Goal: Find contact information: Find contact information

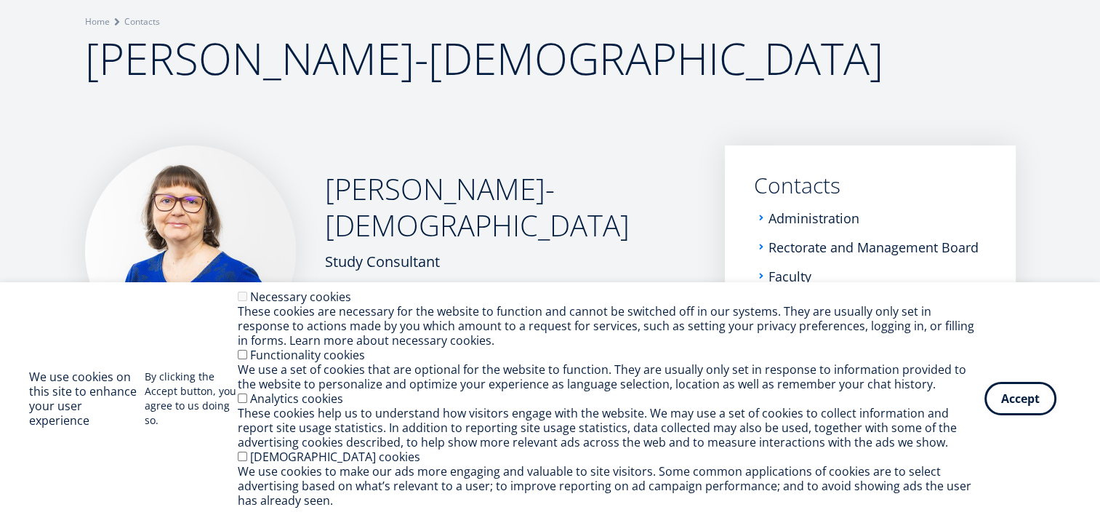
scroll to position [166, 0]
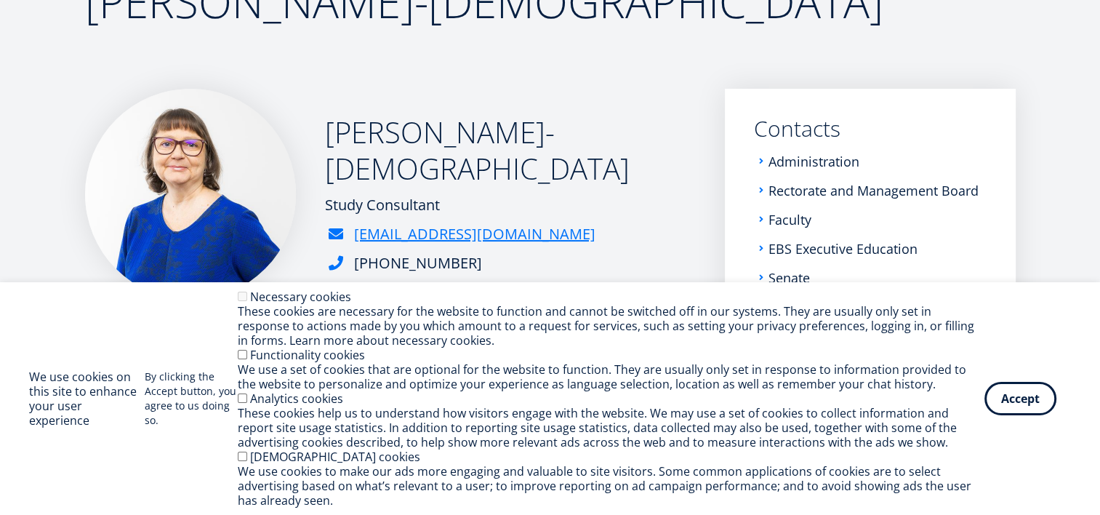
click at [175, 204] on img at bounding box center [190, 194] width 211 height 211
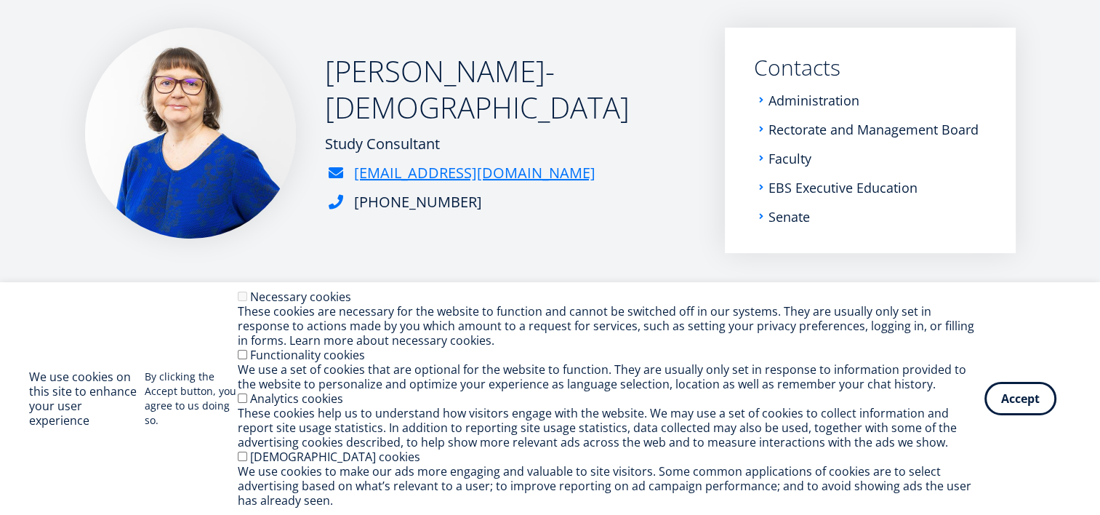
scroll to position [229, 0]
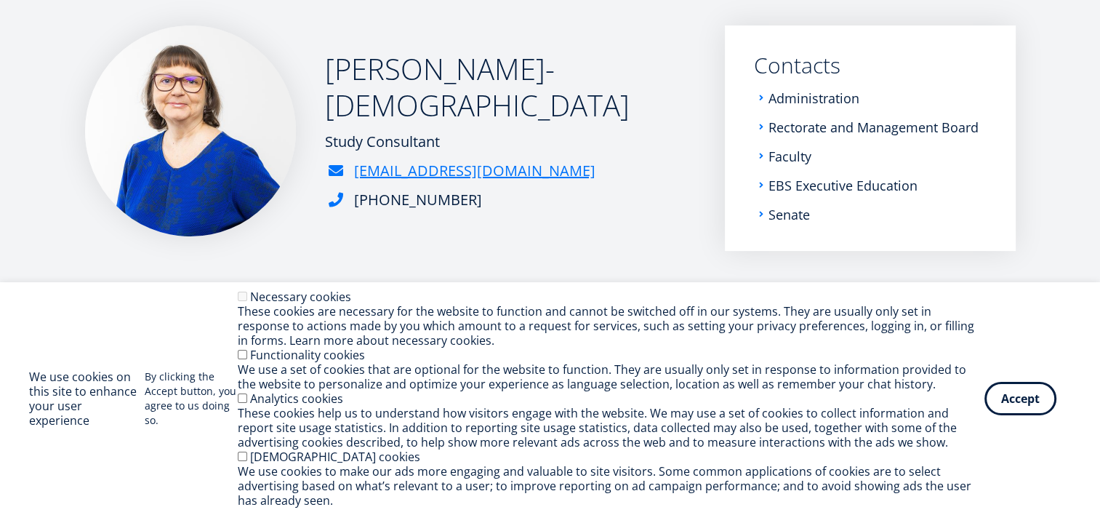
click at [198, 124] on img at bounding box center [190, 130] width 211 height 211
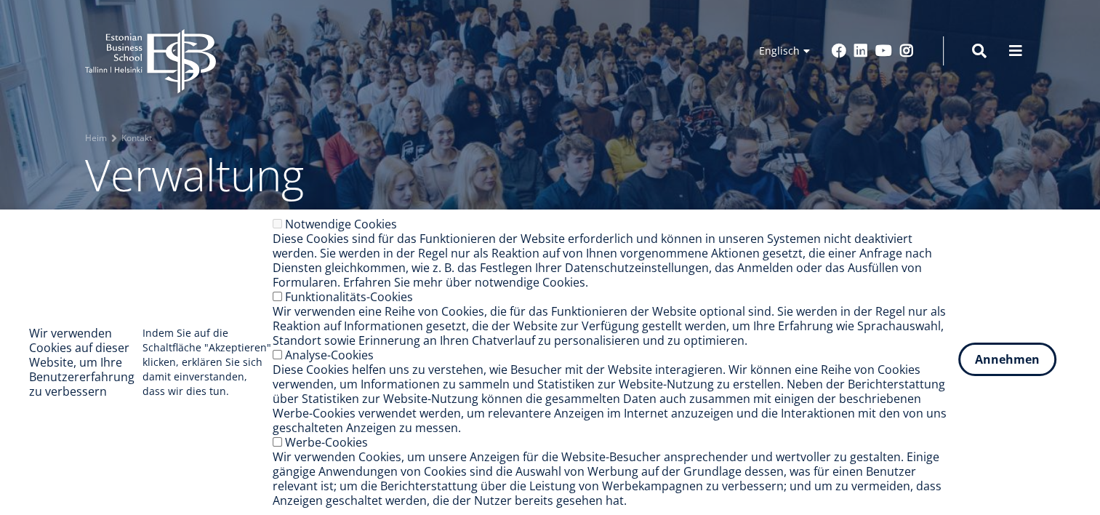
click at [1013, 350] on button "Annehmen" at bounding box center [1007, 358] width 98 height 33
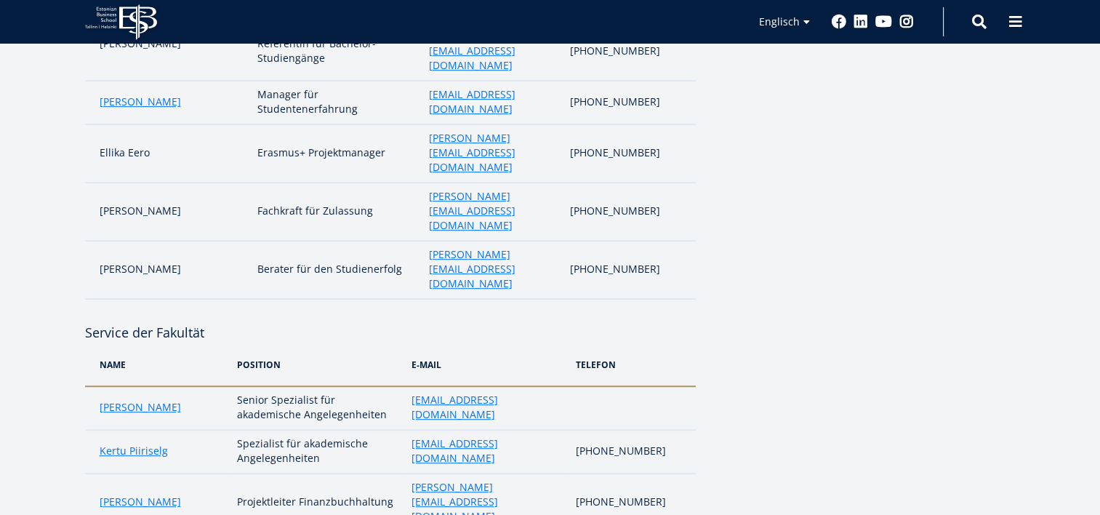
scroll to position [816, 0]
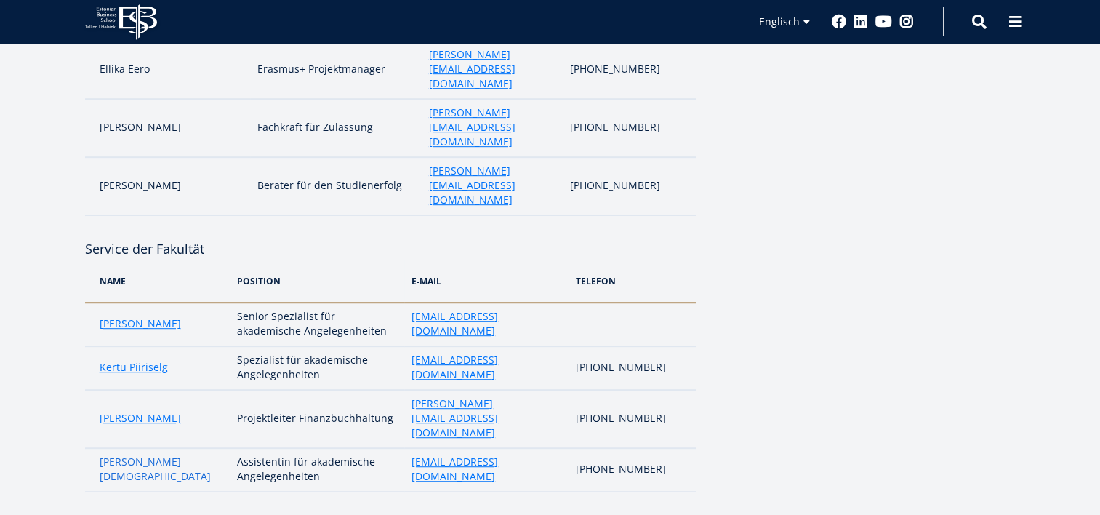
click at [134, 454] on link "[PERSON_NAME]-[DEMOGRAPHIC_DATA]" at bounding box center [161, 468] width 123 height 29
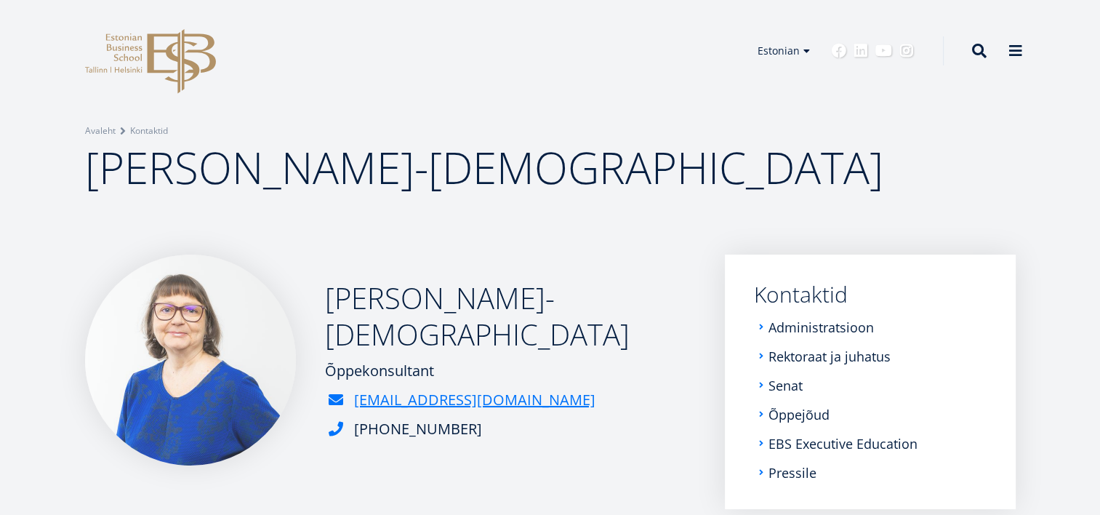
click at [203, 361] on img at bounding box center [190, 359] width 211 height 211
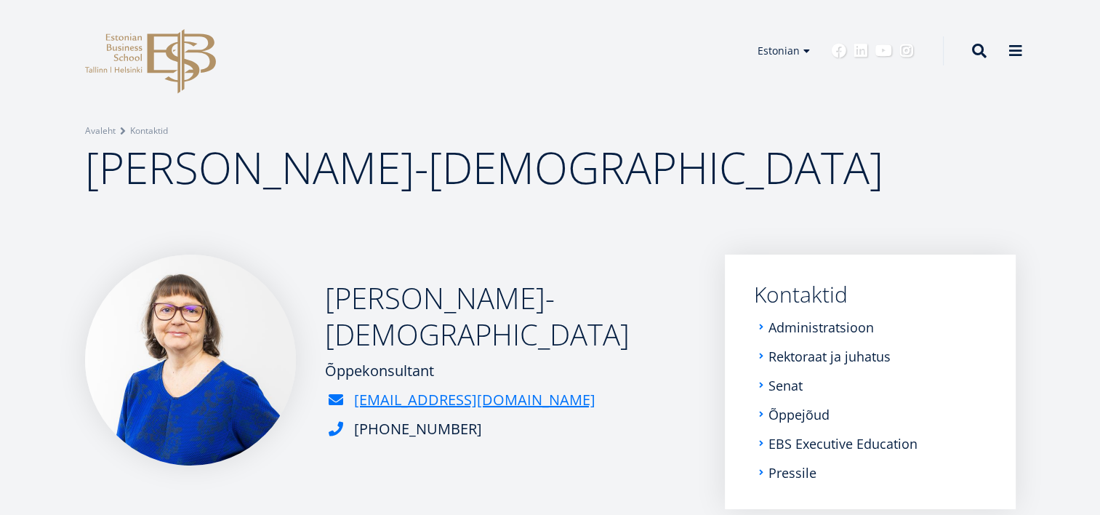
click at [203, 361] on img at bounding box center [190, 359] width 211 height 211
